Goal: Information Seeking & Learning: Learn about a topic

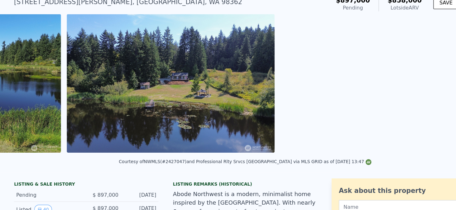
scroll to position [0, 597]
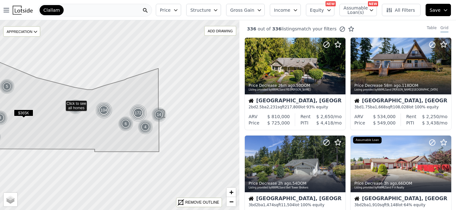
click at [150, 143] on icon at bounding box center [52, 97] width 225 height 110
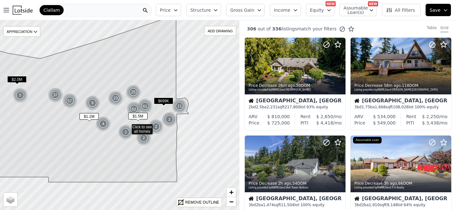
click at [99, 146] on icon at bounding box center [86, 100] width 203 height 164
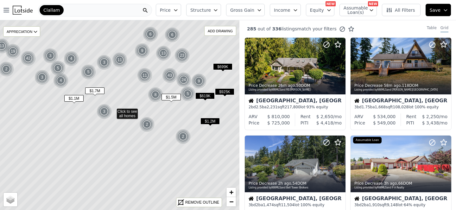
drag, startPoint x: 120, startPoint y: 138, endPoint x: 115, endPoint y: 139, distance: 5.4
click at [115, 139] on icon at bounding box center [113, 113] width 284 height 222
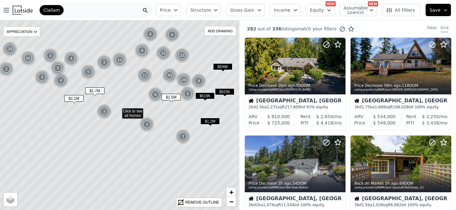
click at [221, 70] on span "$699K" at bounding box center [222, 66] width 19 height 7
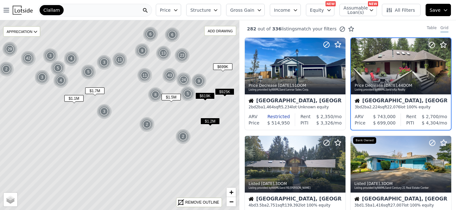
scroll to position [0, 20]
click at [257, 12] on icon "button" at bounding box center [259, 10] width 5 height 5
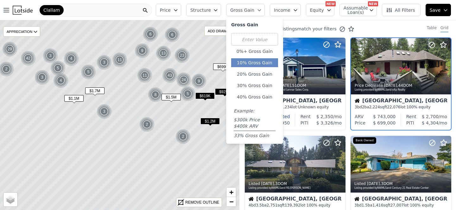
click at [231, 67] on button "10% Gross Gain" at bounding box center [254, 62] width 47 height 9
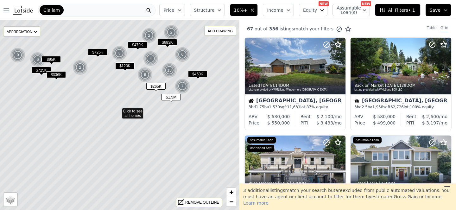
click at [251, 11] on icon "button" at bounding box center [252, 10] width 3 height 3
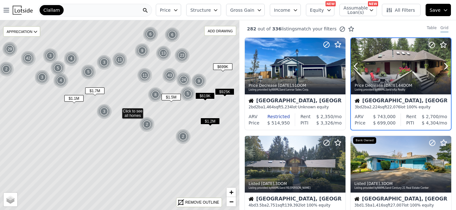
click at [362, 85] on div at bounding box center [401, 66] width 100 height 56
click at [98, 94] on span "$1.7M" at bounding box center [94, 90] width 19 height 7
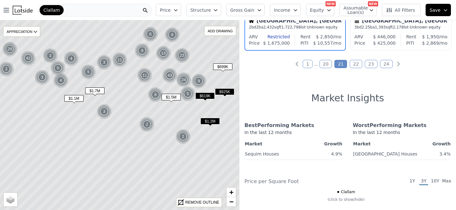
scroll to position [585, 6]
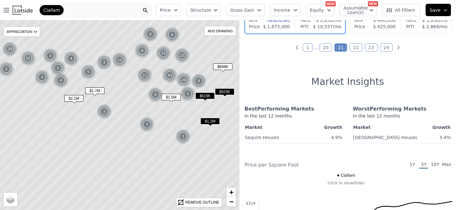
click at [279, 23] on div "Restricted" at bounding box center [274, 20] width 32 height 6
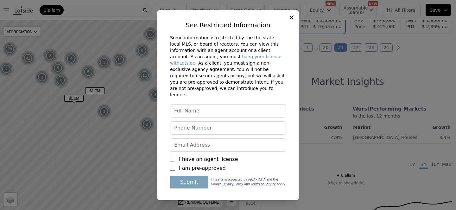
scroll to position [10, 0]
click at [170, 160] on input "I have an agent license" at bounding box center [172, 159] width 5 height 5
checkbox input "true"
click at [180, 188] on button "Submit" at bounding box center [189, 182] width 38 height 13
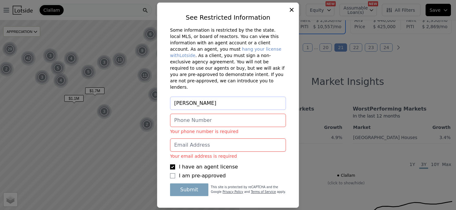
type input "Alex Petrov"
click at [175, 124] on input "Your phone number is required" at bounding box center [228, 120] width 116 height 13
type input "4253613076"
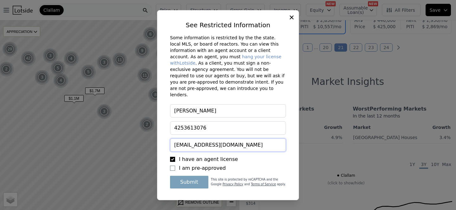
click at [231, 142] on input "grafpetrov@hotmail.com" at bounding box center [228, 144] width 116 height 13
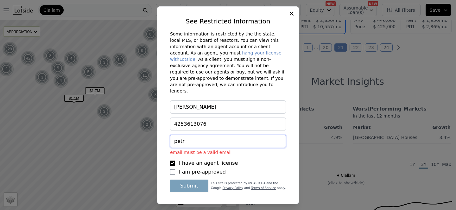
type input "PETRA@PELLEGO.COM"
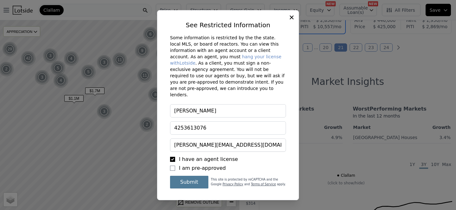
click at [185, 188] on button "Submit" at bounding box center [189, 182] width 38 height 13
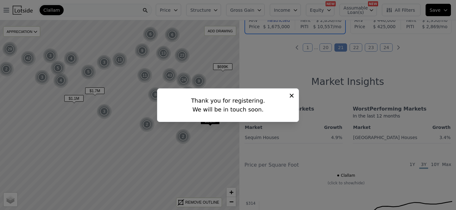
click at [294, 93] on icon at bounding box center [292, 95] width 4 height 4
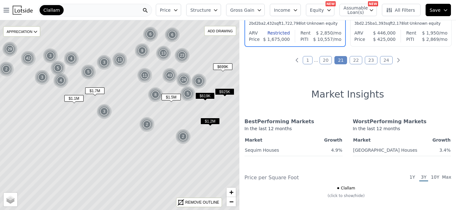
scroll to position [572, 6]
click at [170, 100] on span "$1.5M" at bounding box center [171, 97] width 19 height 7
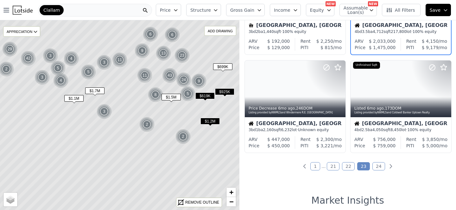
scroll to position [462, 20]
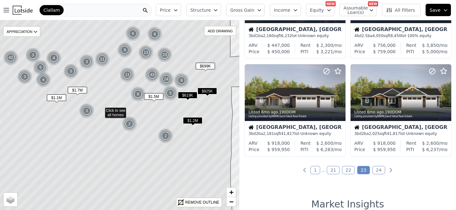
drag, startPoint x: 193, startPoint y: 116, endPoint x: 176, endPoint y: 115, distance: 17.1
click at [176, 115] on icon at bounding box center [101, 112] width 284 height 223
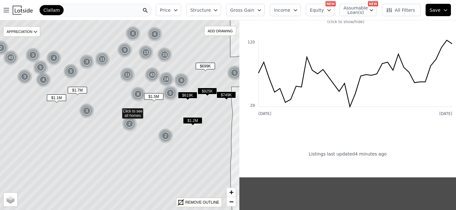
scroll to position [462, 0]
click at [208, 69] on span "$699K" at bounding box center [205, 66] width 19 height 7
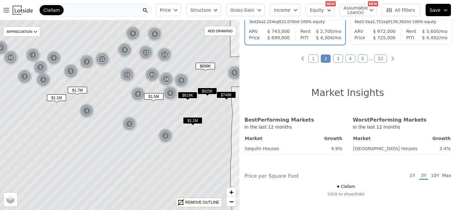
scroll to position [585, 0]
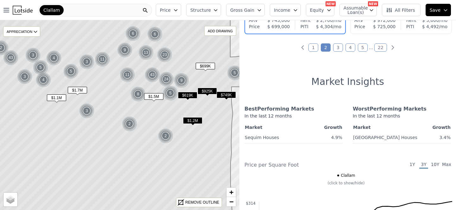
click at [189, 99] on span "$619K" at bounding box center [187, 95] width 19 height 7
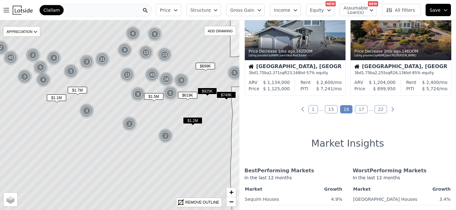
scroll to position [463, 20]
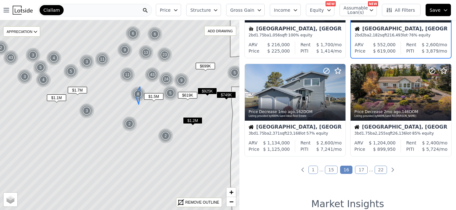
click at [143, 98] on img at bounding box center [138, 93] width 16 height 15
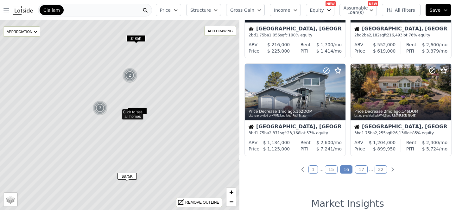
scroll to position [463, 0]
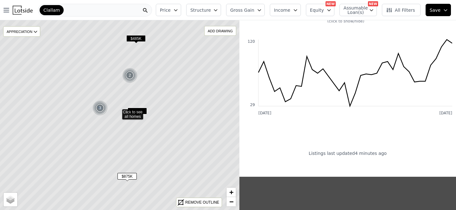
click at [100, 111] on div "3" at bounding box center [99, 107] width 15 height 15
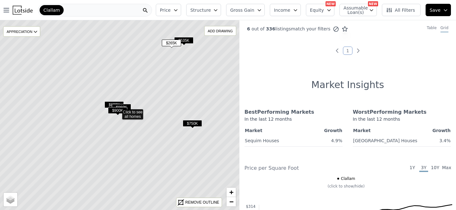
click at [109, 108] on span "$960K" at bounding box center [114, 104] width 19 height 7
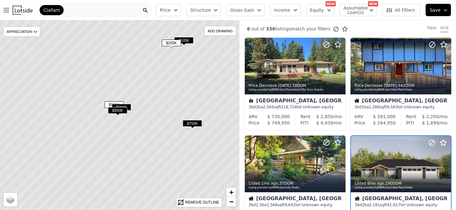
scroll to position [97, 20]
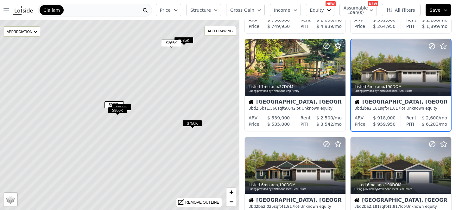
click at [129, 111] on span "$960K" at bounding box center [121, 107] width 19 height 7
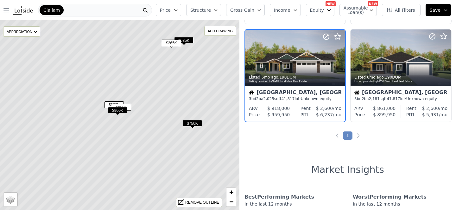
scroll to position [219, 6]
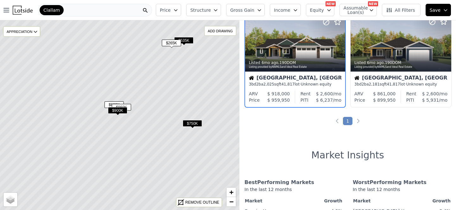
click at [121, 114] on span "$900K" at bounding box center [117, 110] width 19 height 7
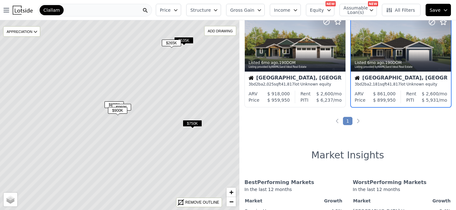
scroll to position [219, 20]
click at [194, 127] on span "$750K" at bounding box center [192, 123] width 19 height 7
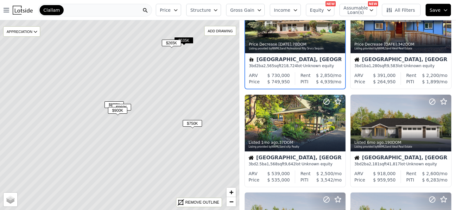
scroll to position [0, 6]
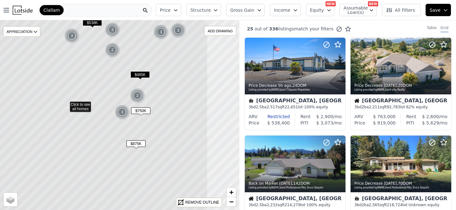
drag, startPoint x: 210, startPoint y: 130, endPoint x: 158, endPoint y: 123, distance: 52.8
click at [158, 123] on icon at bounding box center [66, 105] width 284 height 223
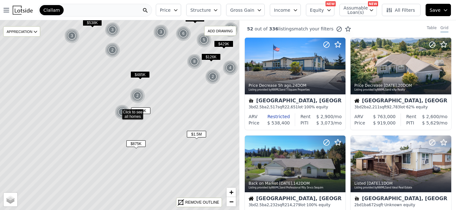
click at [139, 147] on span "$875K" at bounding box center [135, 143] width 19 height 7
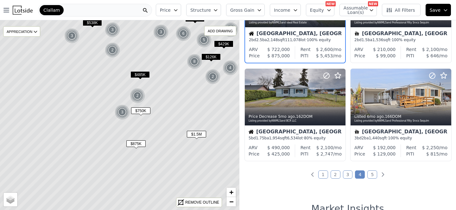
scroll to position [463, 6]
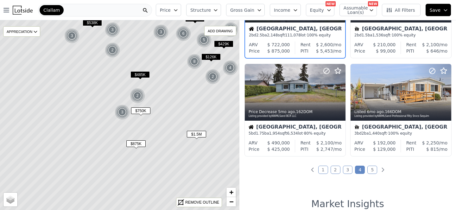
click at [195, 137] on span "$1.5M" at bounding box center [196, 134] width 19 height 7
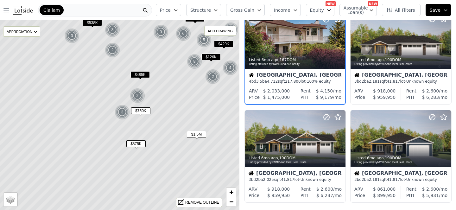
scroll to position [0, 6]
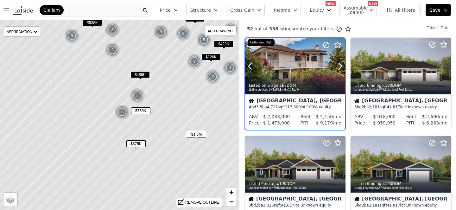
click at [298, 76] on div at bounding box center [295, 66] width 100 height 56
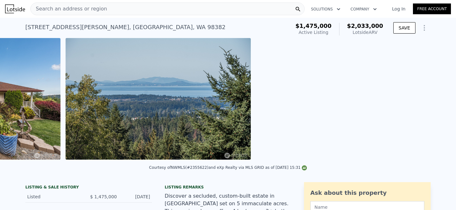
scroll to position [0, 596]
